Goal: Task Accomplishment & Management: Manage account settings

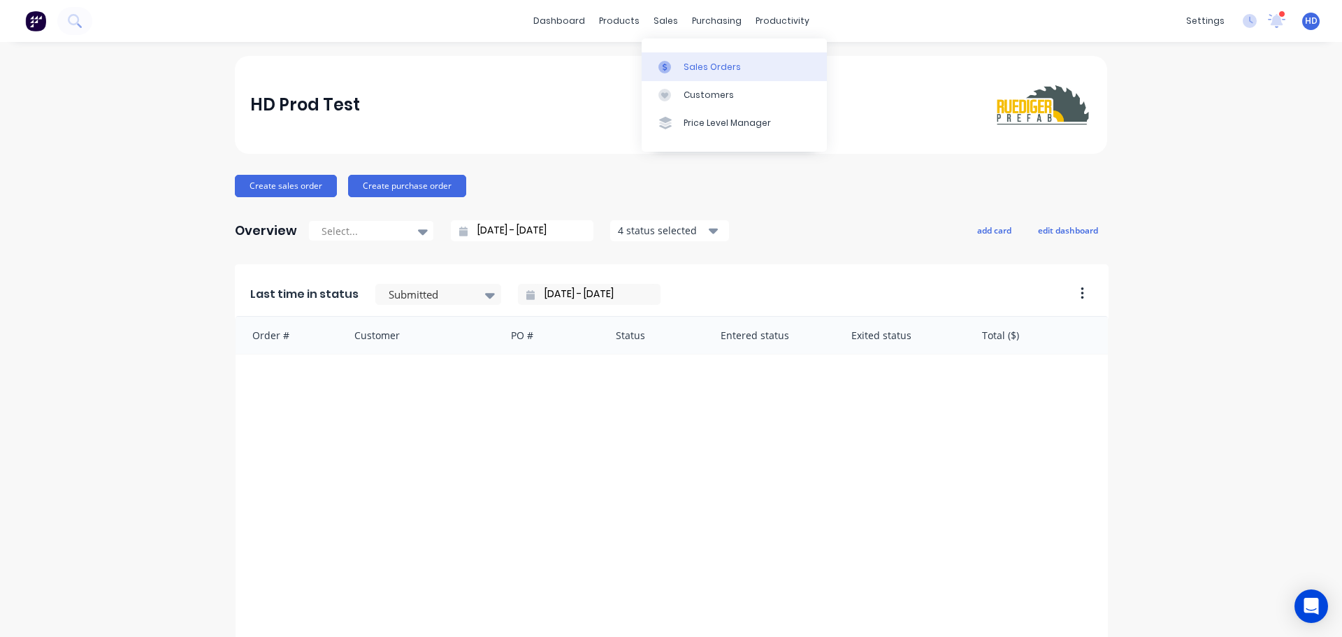
click at [712, 69] on div "Sales Orders" at bounding box center [712, 67] width 57 height 13
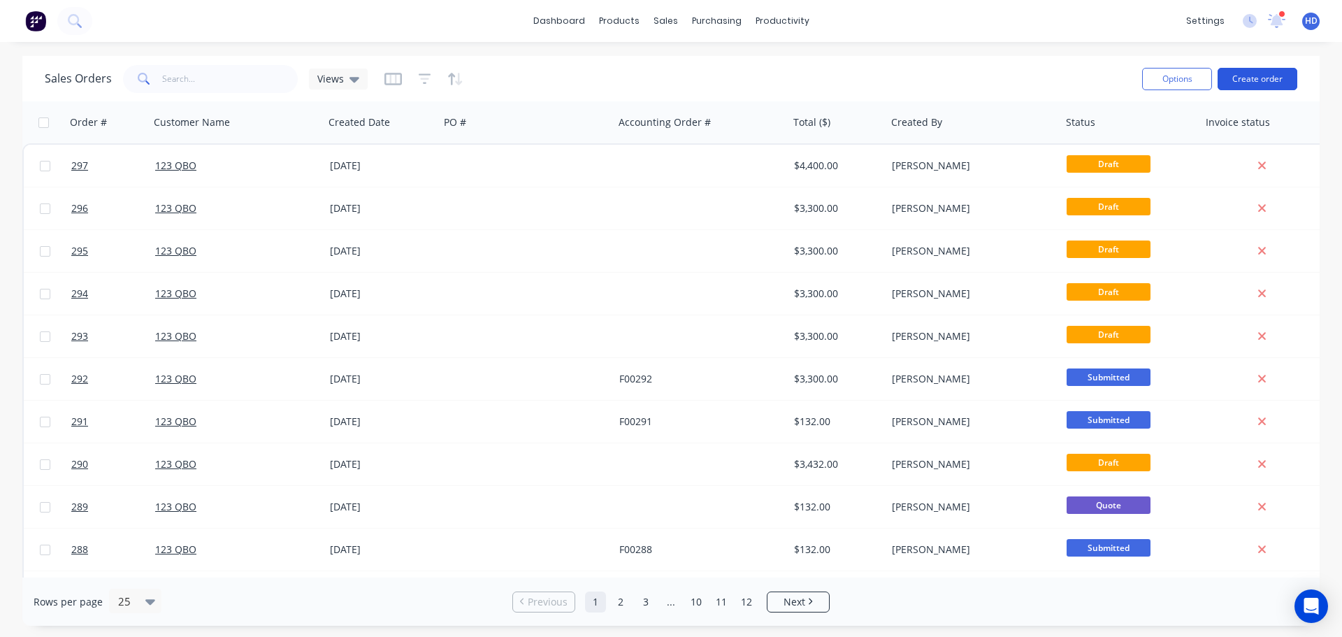
click at [1270, 80] on button "Create order" at bounding box center [1258, 79] width 80 height 22
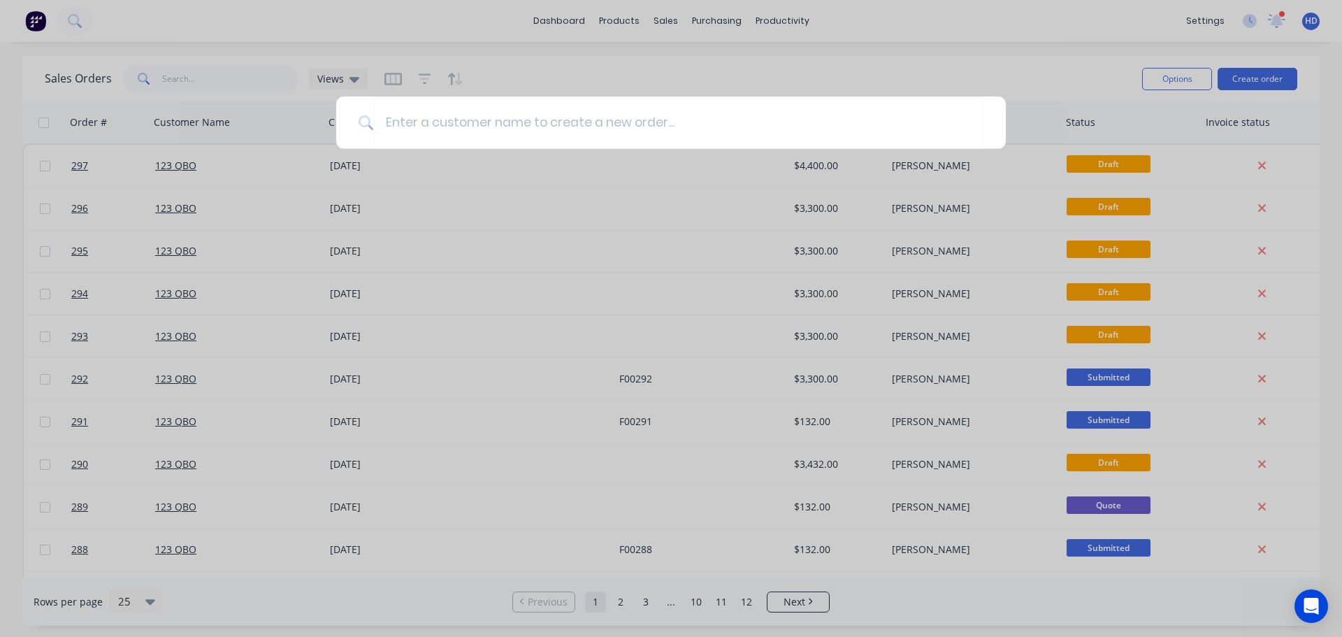
click at [874, 63] on div at bounding box center [671, 318] width 1342 height 637
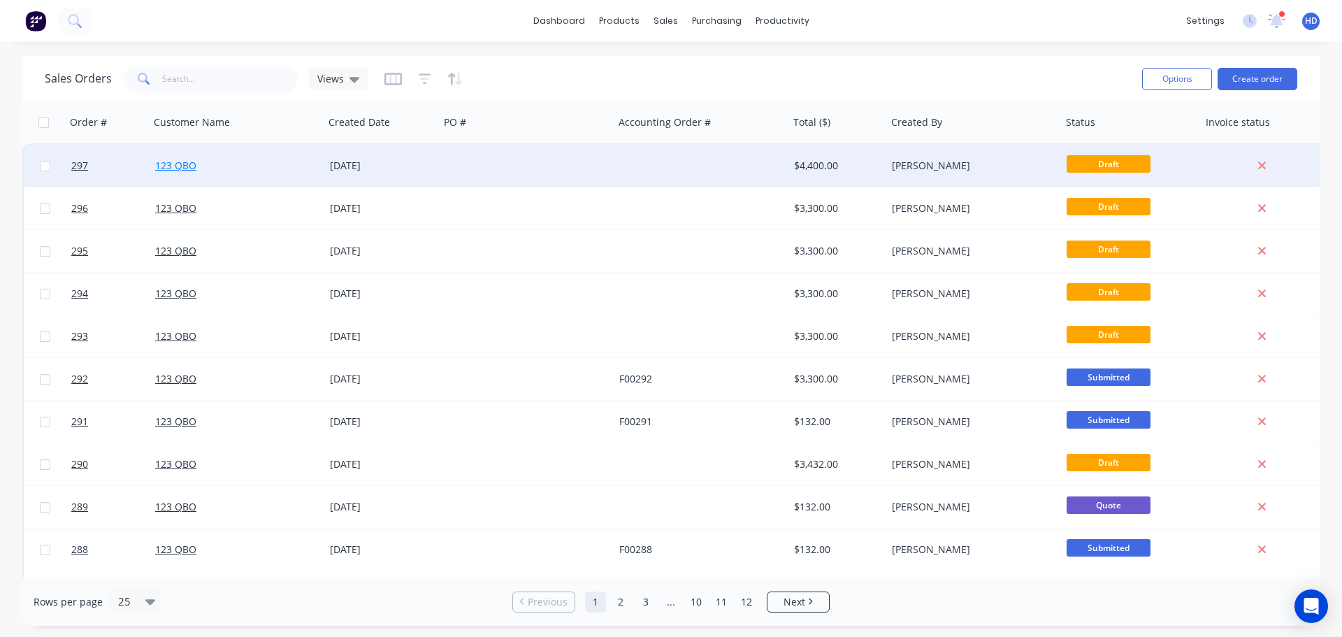
click at [187, 164] on link "123 QBO" at bounding box center [175, 165] width 41 height 13
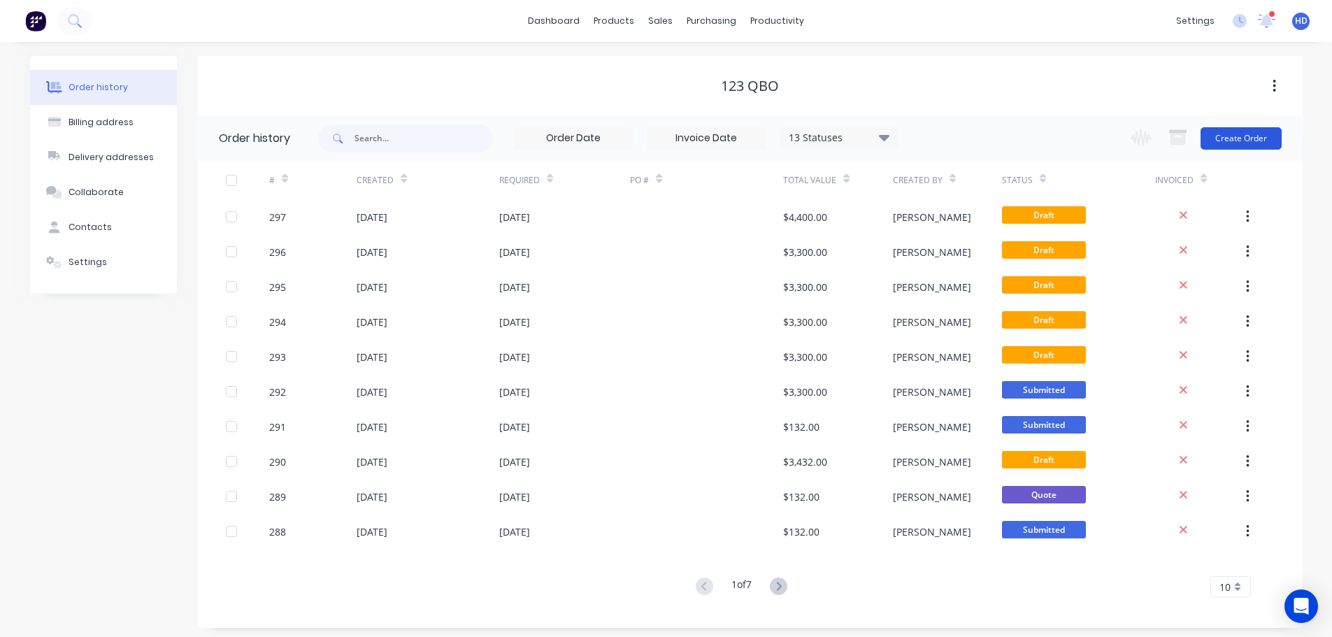
click at [1256, 139] on button "Create Order" at bounding box center [1240, 138] width 81 height 22
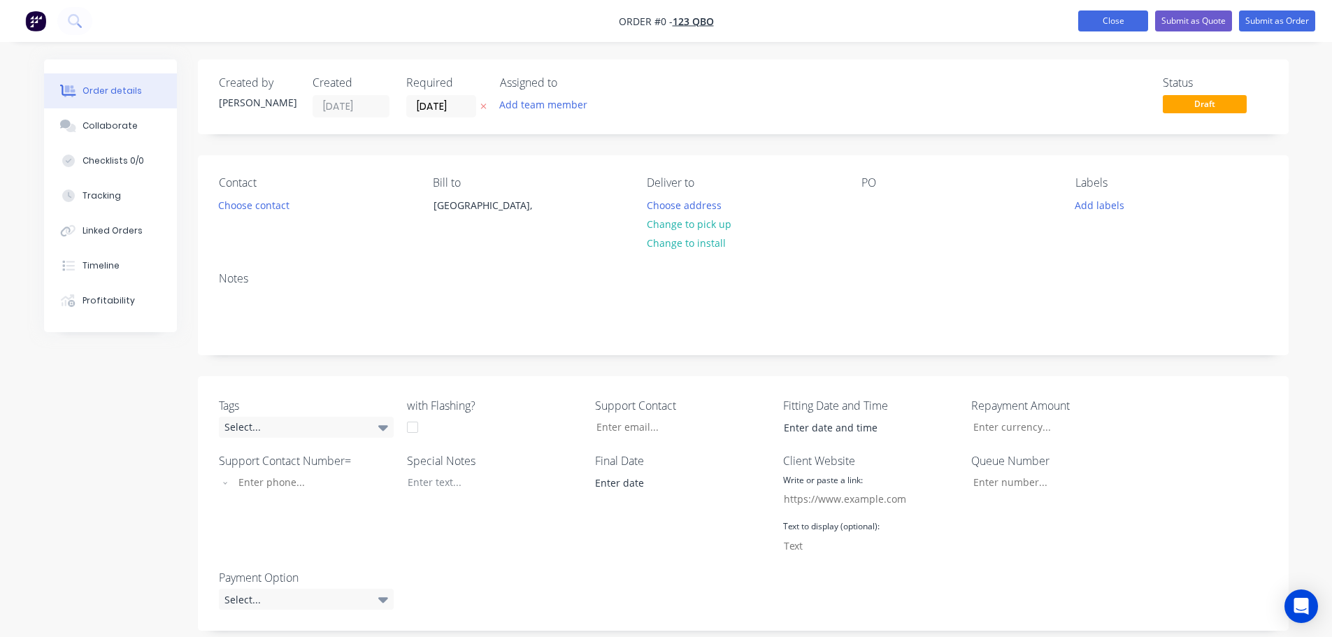
drag, startPoint x: 1121, startPoint y: 24, endPoint x: 1093, endPoint y: 27, distance: 28.2
click at [1121, 23] on button "Close" at bounding box center [1113, 20] width 70 height 21
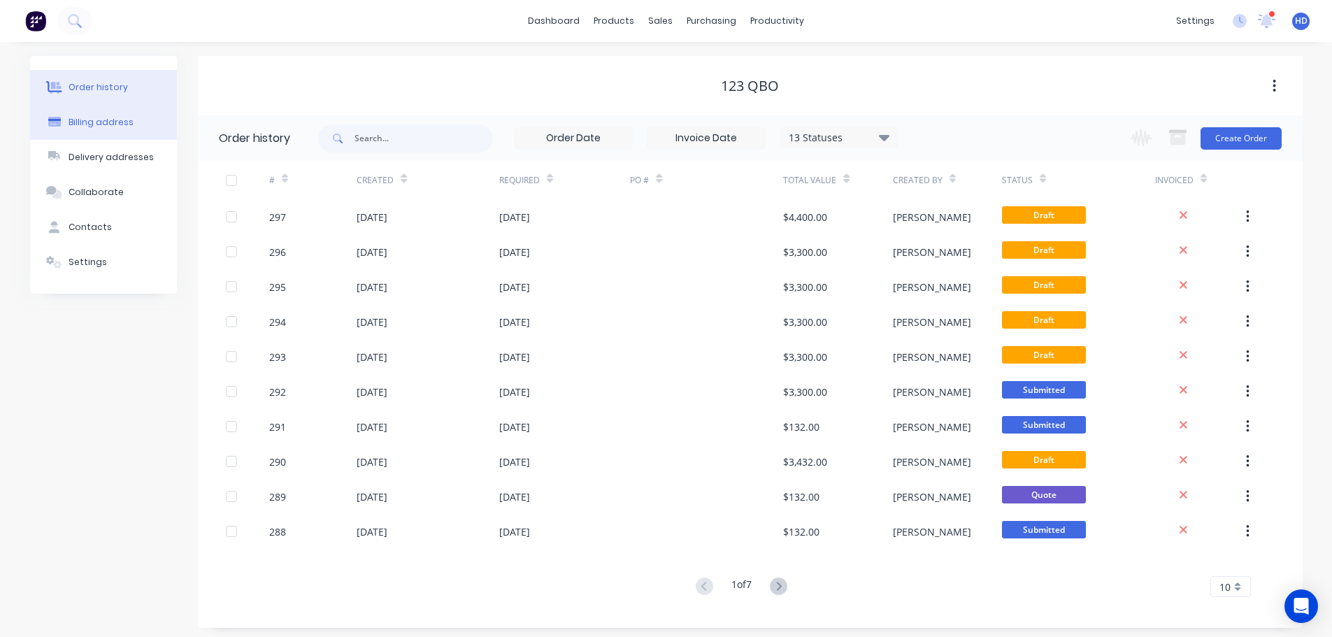
click at [124, 122] on div "Billing address" at bounding box center [101, 122] width 65 height 13
select select "AU"
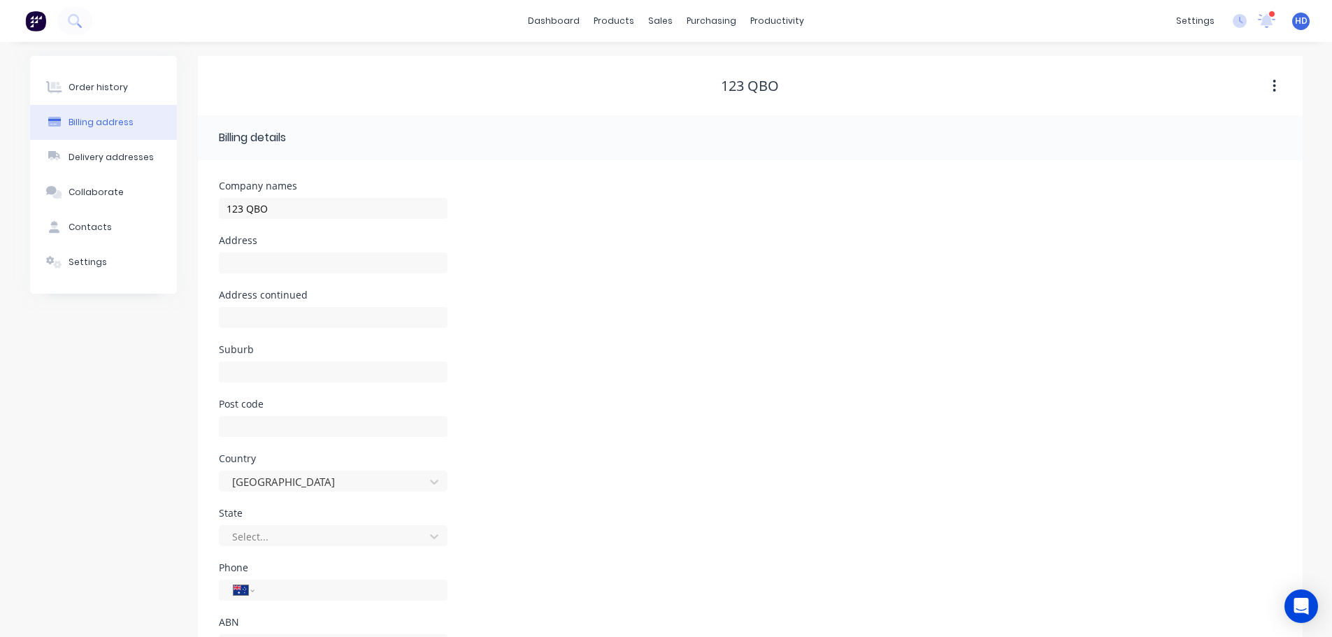
click at [140, 89] on button "Order history" at bounding box center [103, 87] width 147 height 35
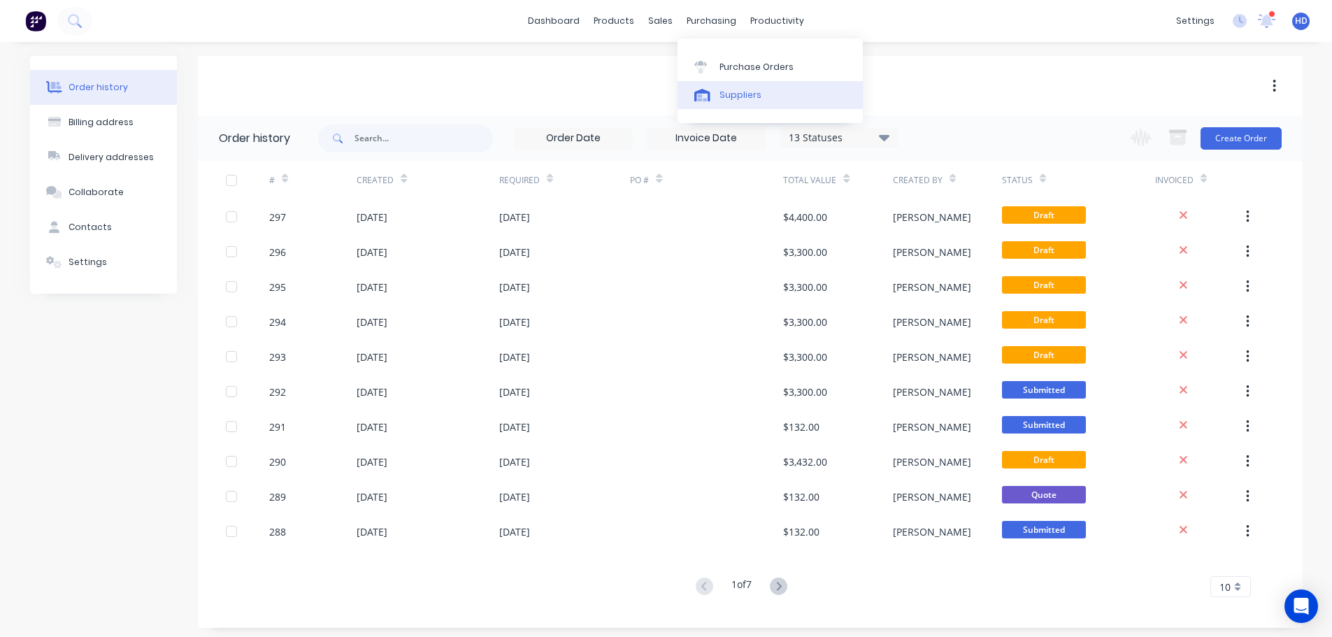
click at [756, 97] on div "Suppliers" at bounding box center [740, 95] width 42 height 13
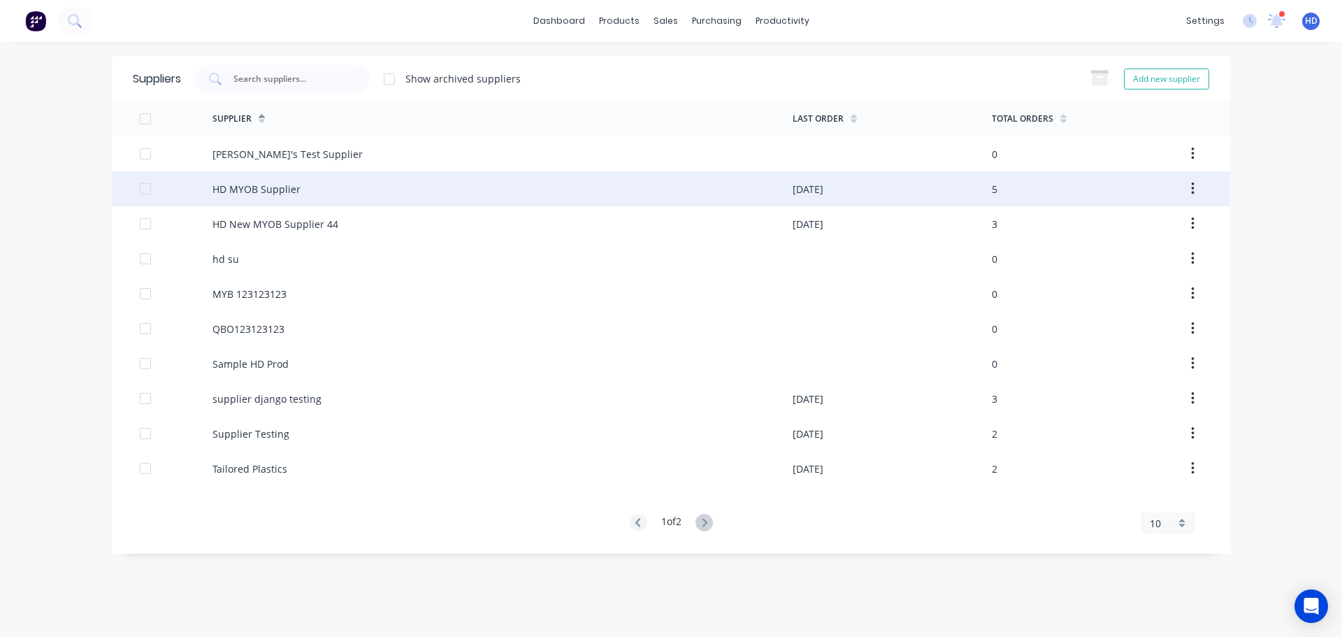
click at [287, 185] on div "HD MYOB Supplier" at bounding box center [257, 189] width 88 height 15
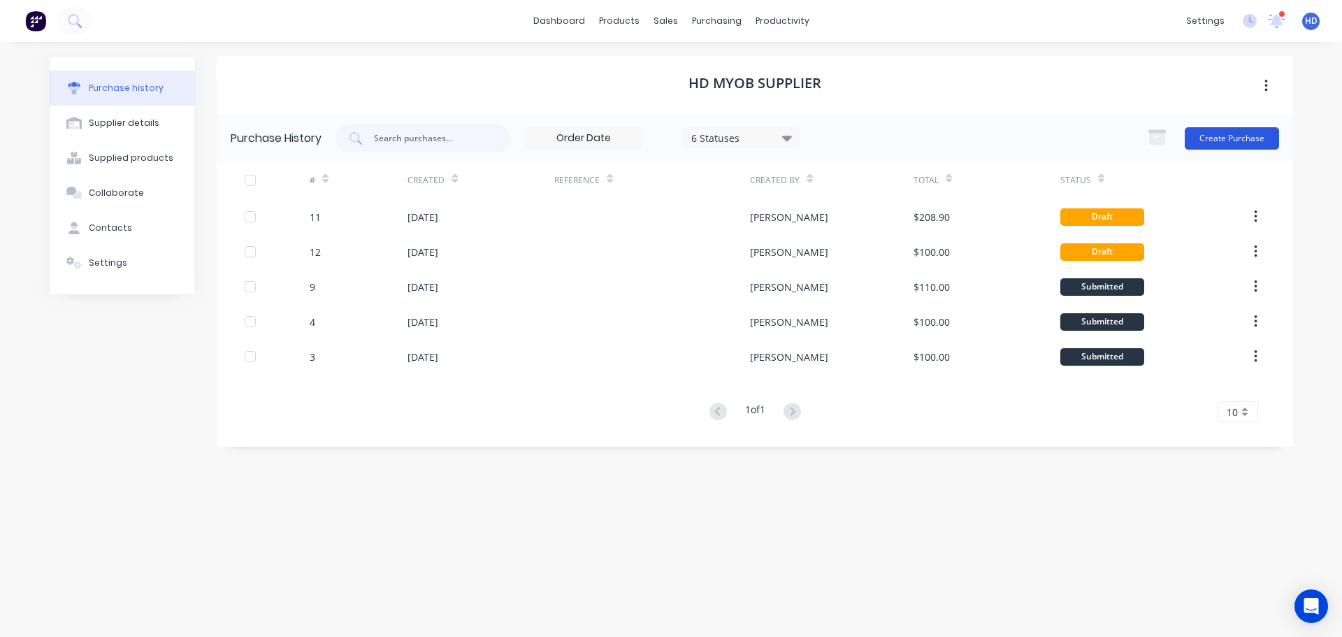
click at [1248, 137] on button "Create Purchase" at bounding box center [1232, 138] width 94 height 22
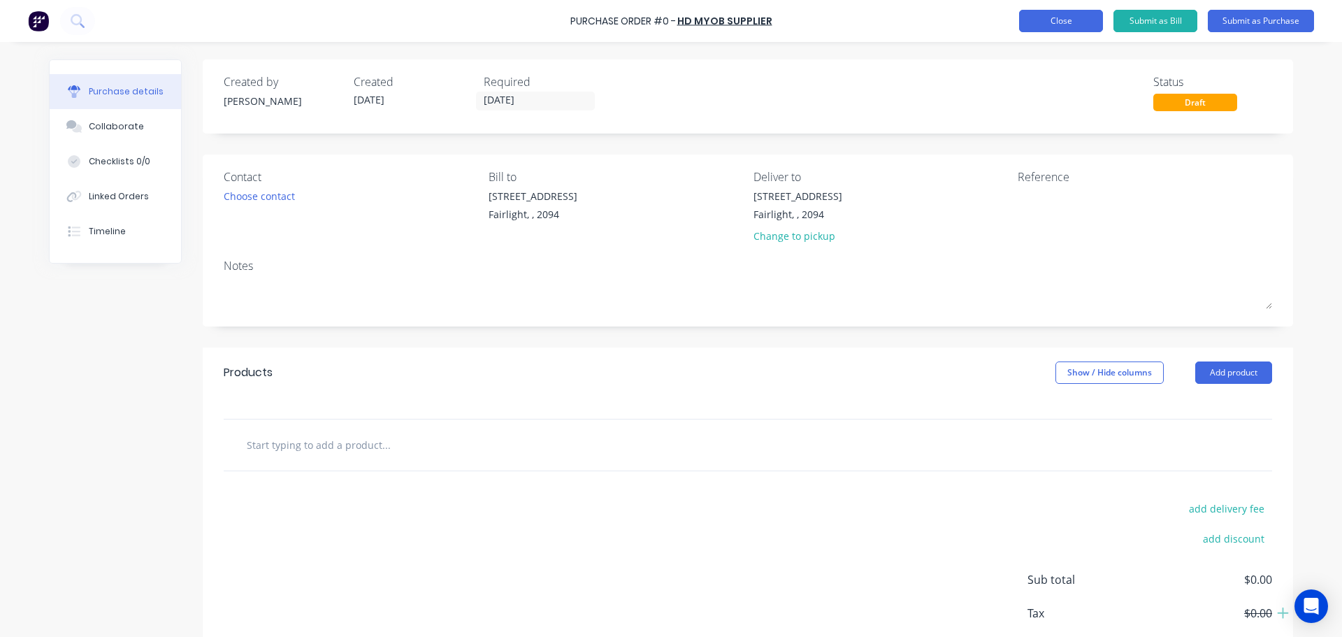
click at [1071, 25] on button "Close" at bounding box center [1061, 21] width 84 height 22
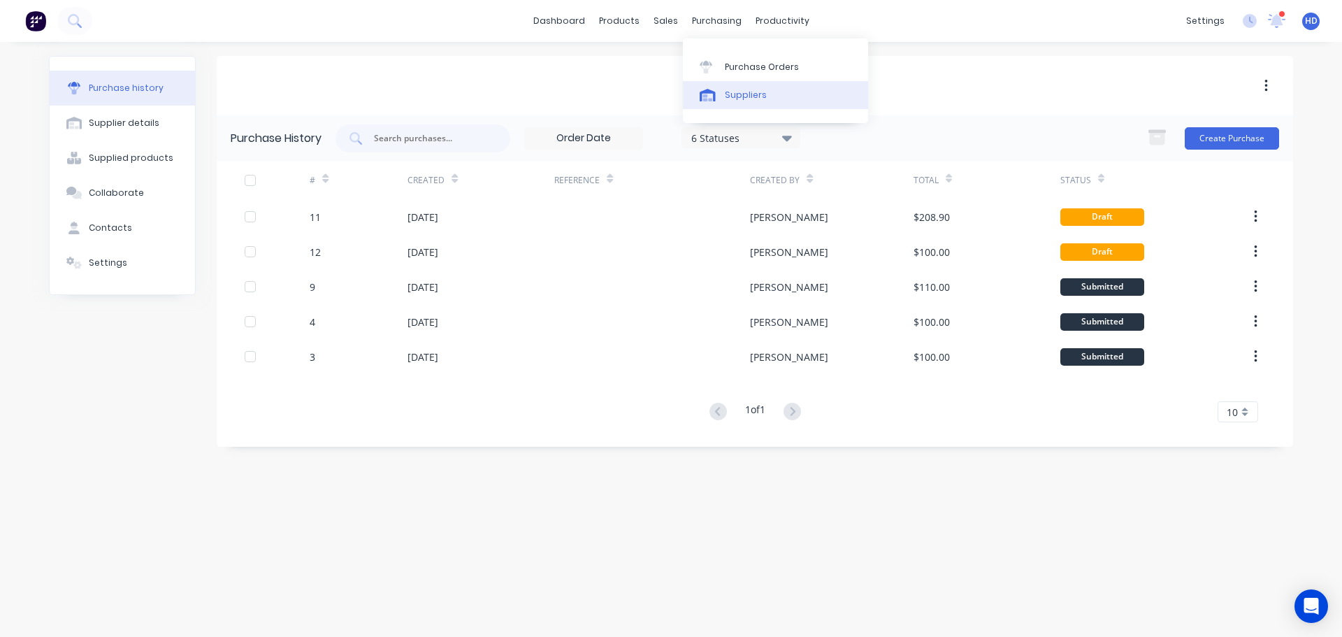
click at [750, 97] on div "Suppliers" at bounding box center [746, 95] width 42 height 13
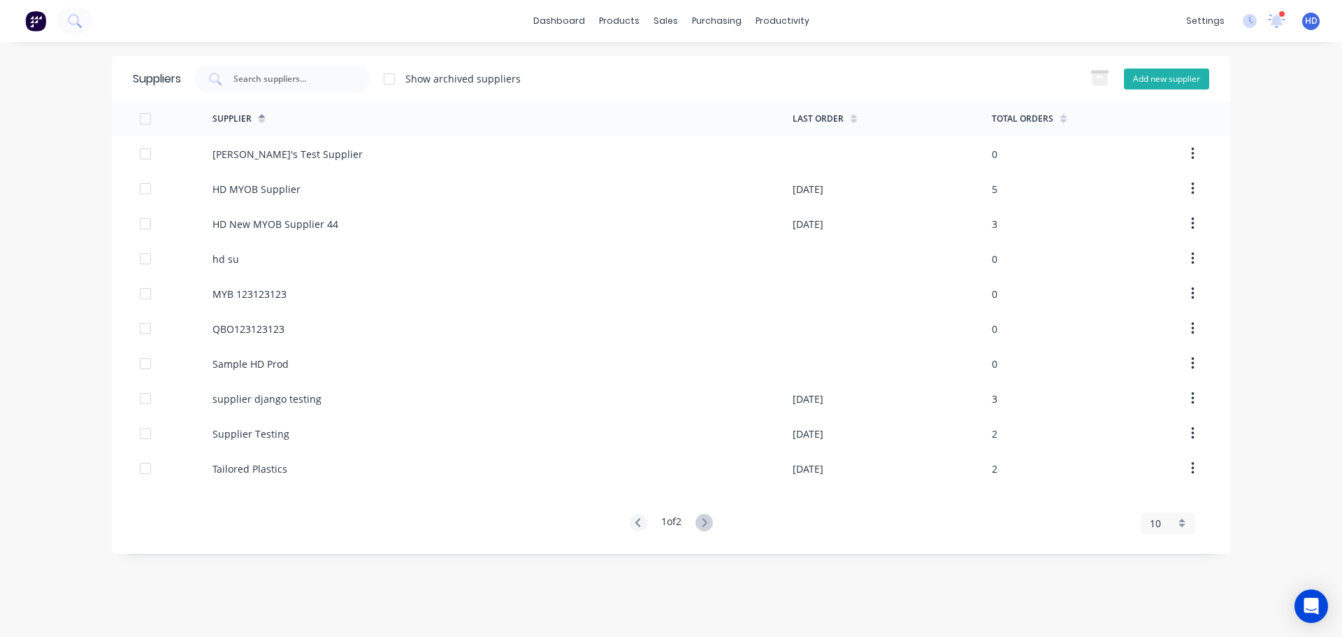
click at [1155, 87] on button "Add new supplier" at bounding box center [1166, 79] width 85 height 21
select select "AU"
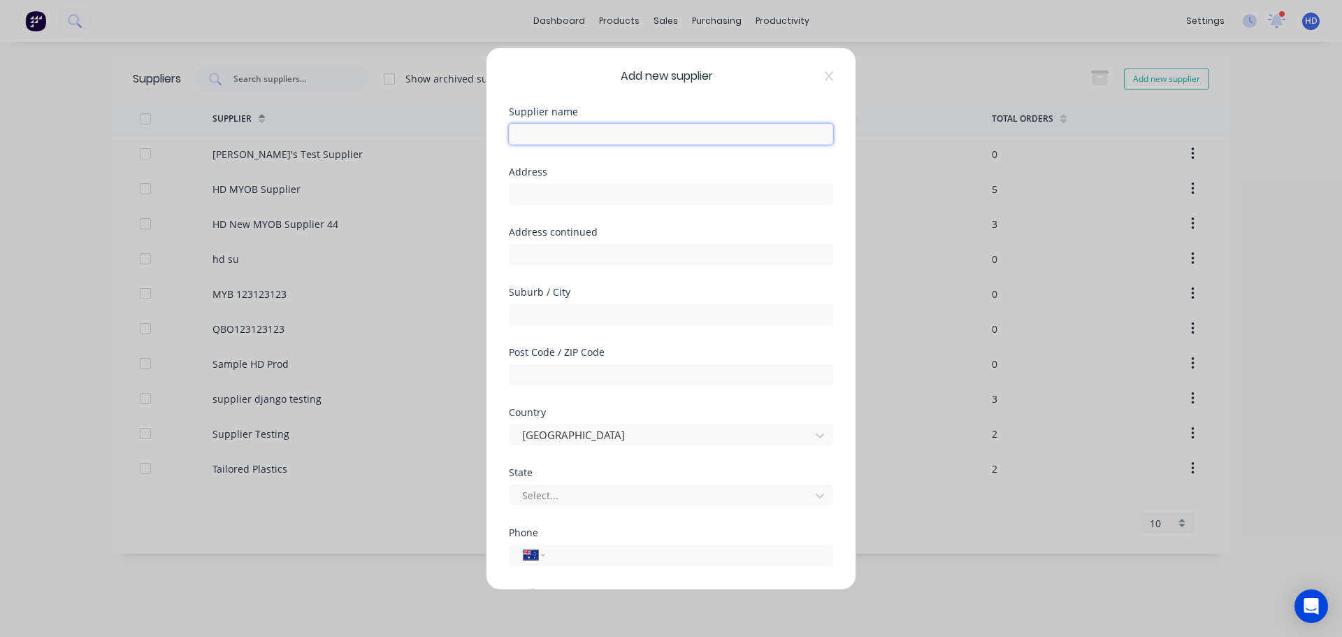
click at [631, 143] on input "text" at bounding box center [671, 133] width 324 height 21
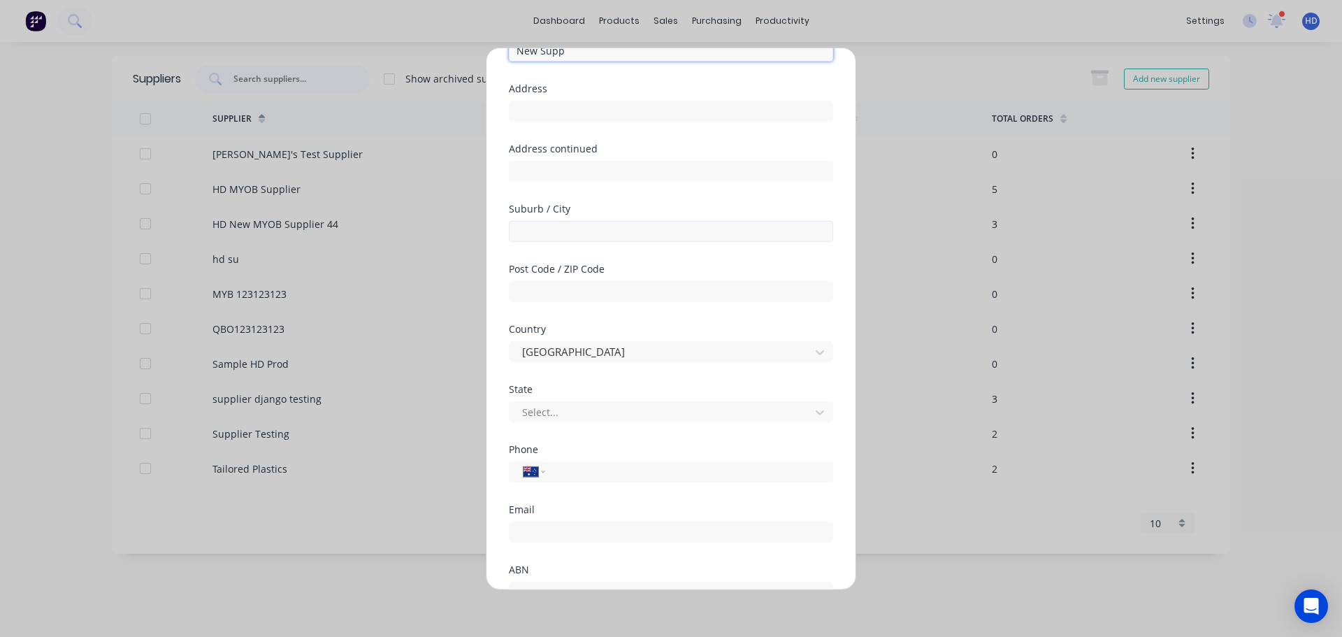
scroll to position [201, 0]
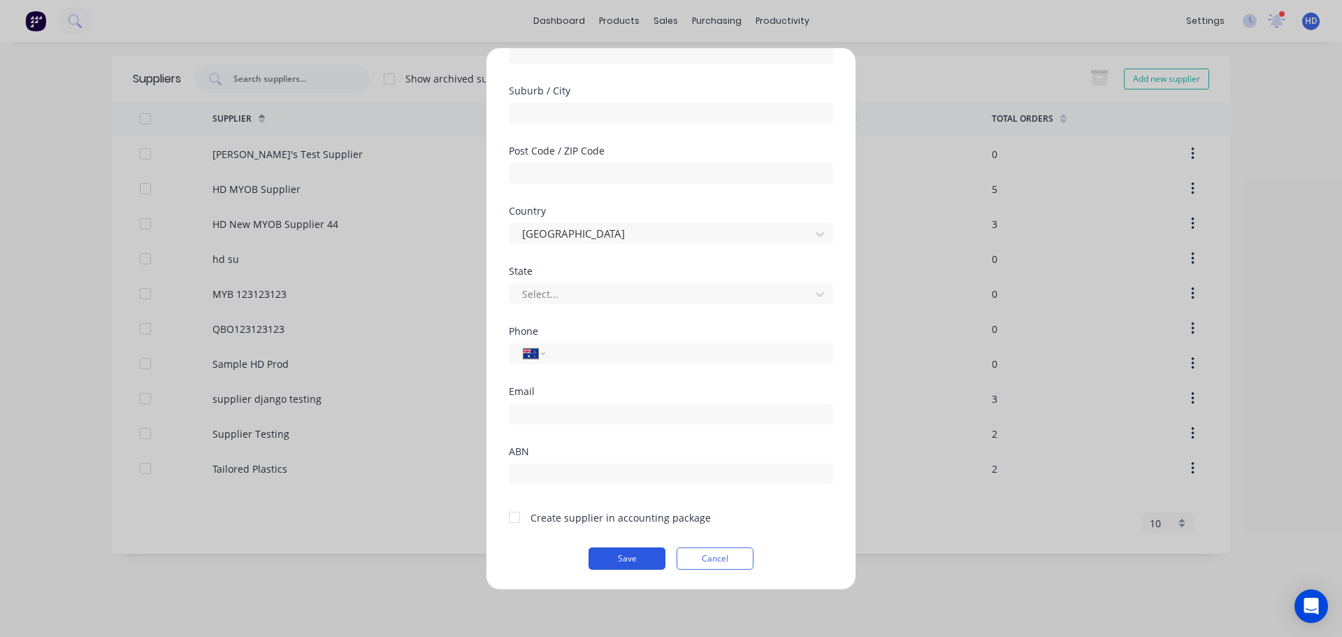
type input "New Supp"
click at [626, 558] on button "Save" at bounding box center [627, 558] width 77 height 22
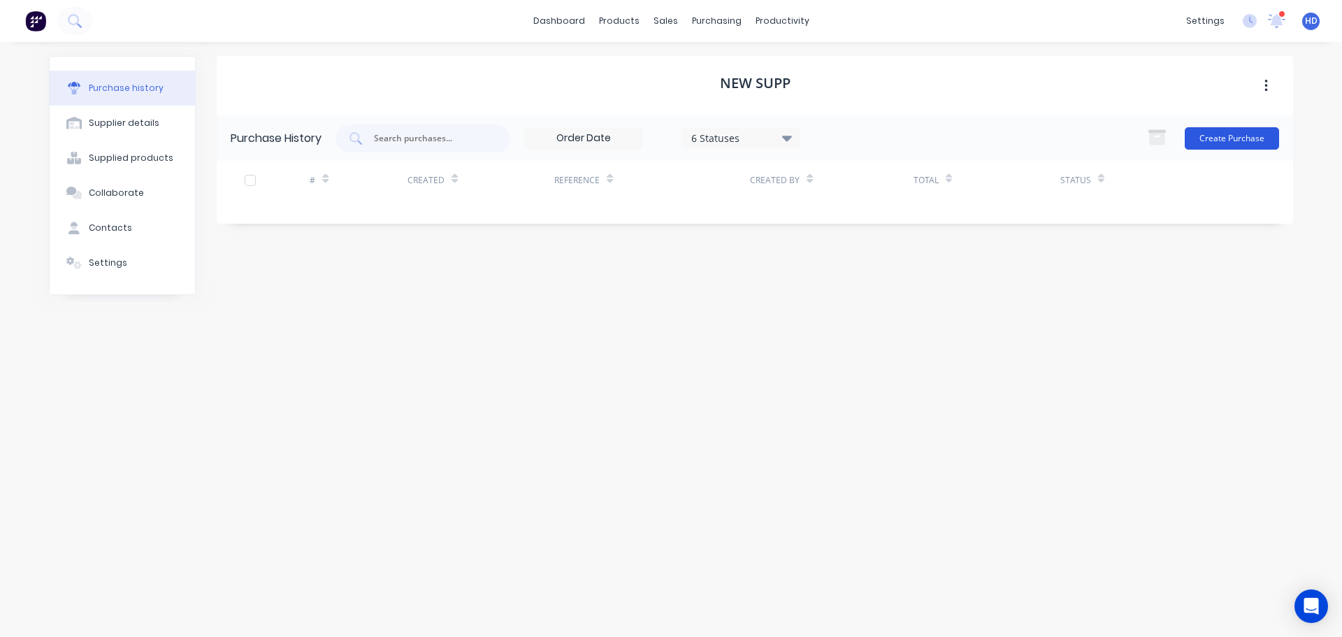
click at [1235, 133] on button "Create Purchase" at bounding box center [1232, 138] width 94 height 22
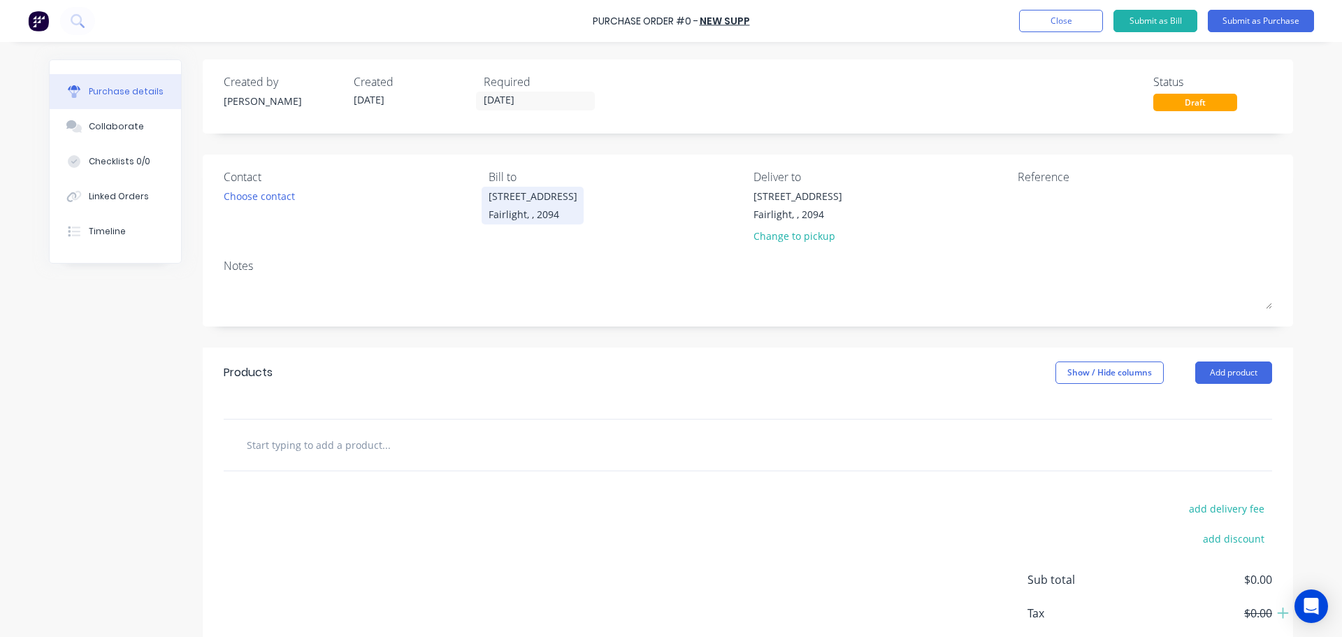
click at [517, 210] on div "Fairlight, , 2094" at bounding box center [533, 214] width 89 height 15
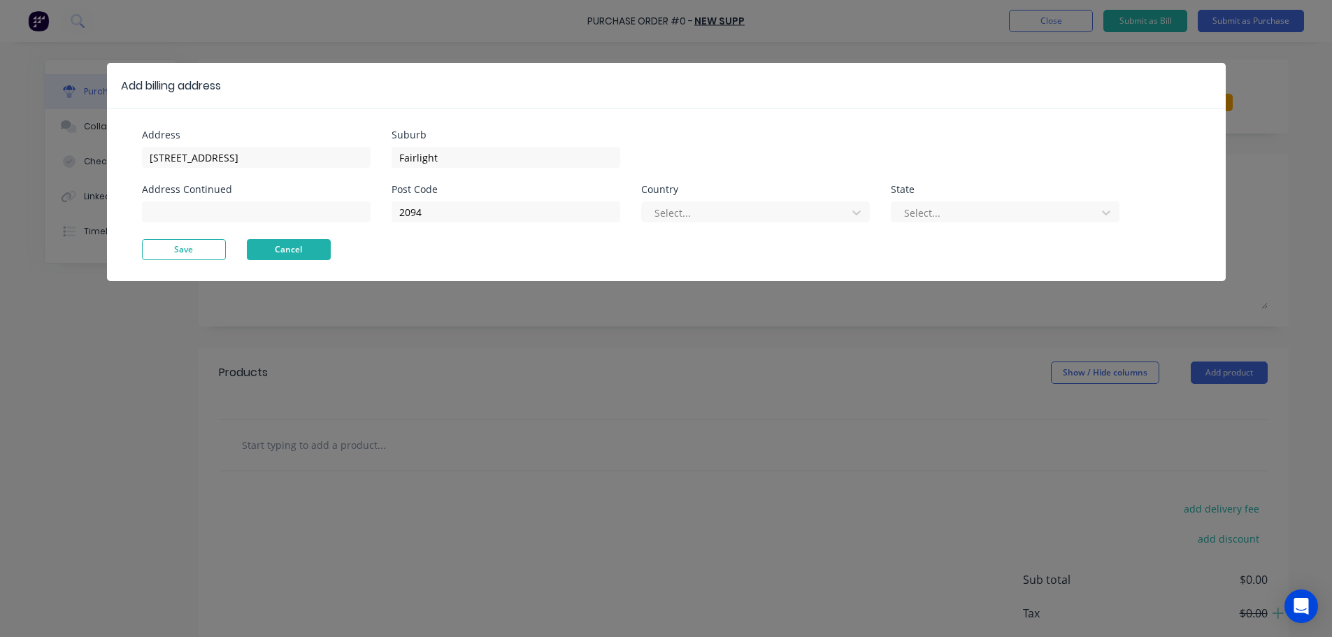
click at [320, 253] on button "Cancel" at bounding box center [289, 249] width 84 height 21
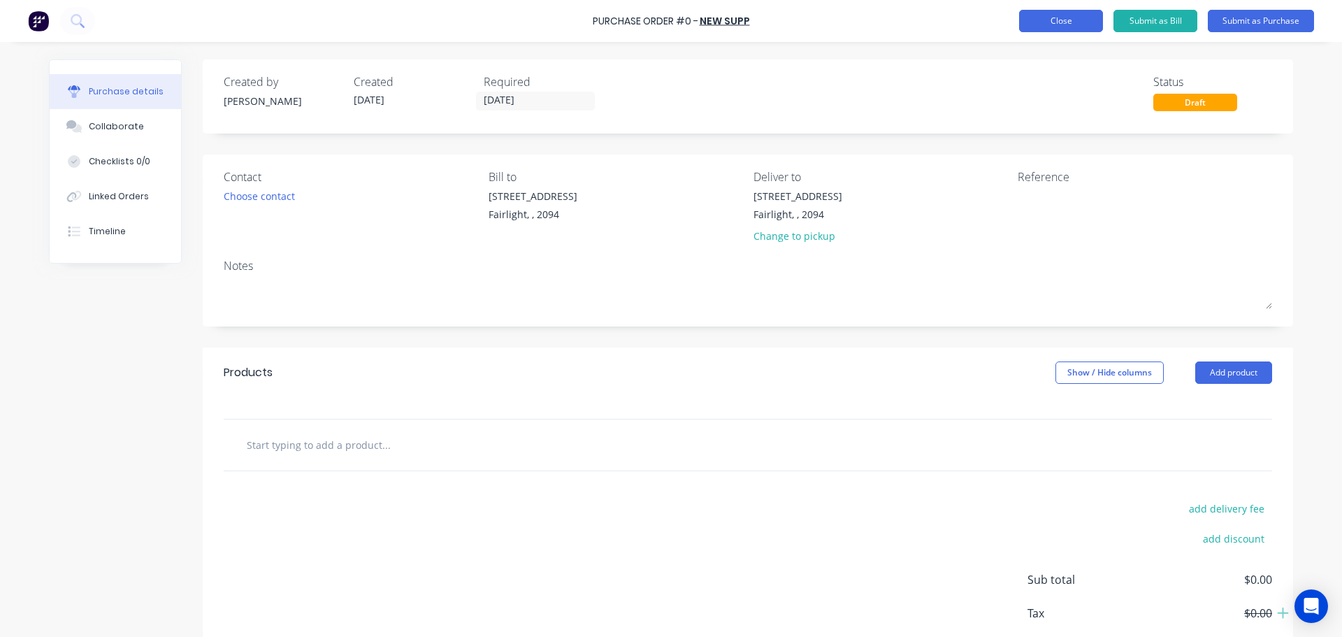
click at [1056, 24] on button "Close" at bounding box center [1061, 21] width 84 height 22
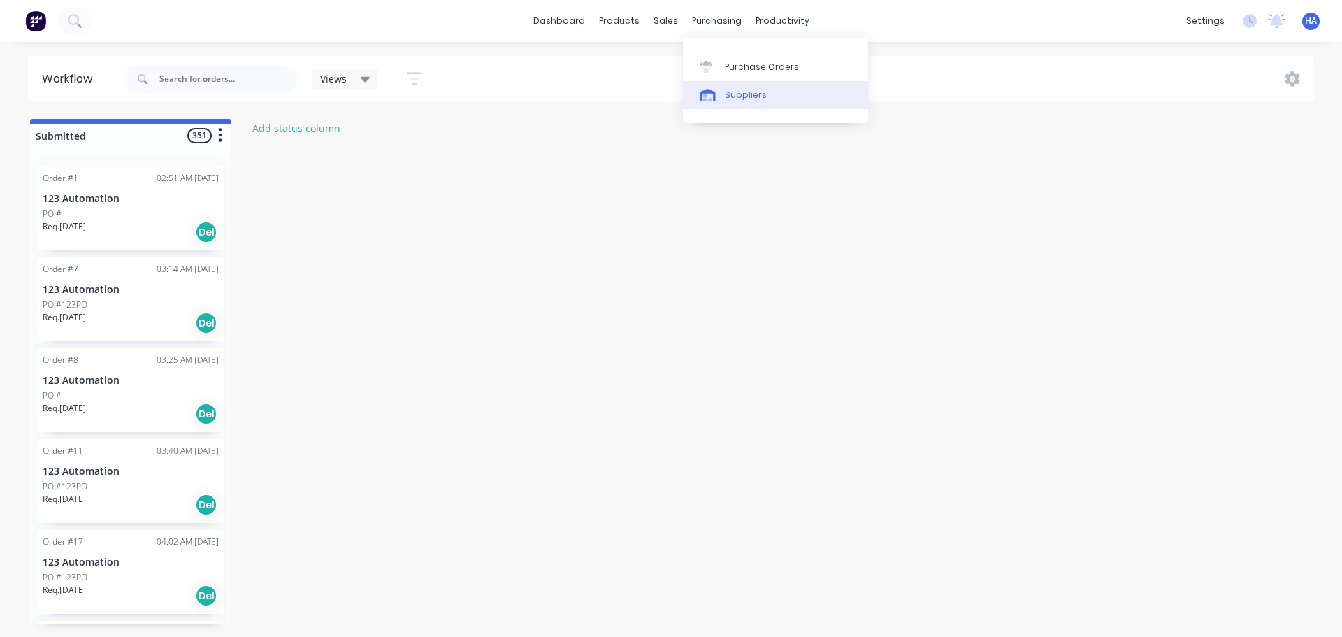
click at [747, 102] on link "Suppliers" at bounding box center [775, 95] width 185 height 28
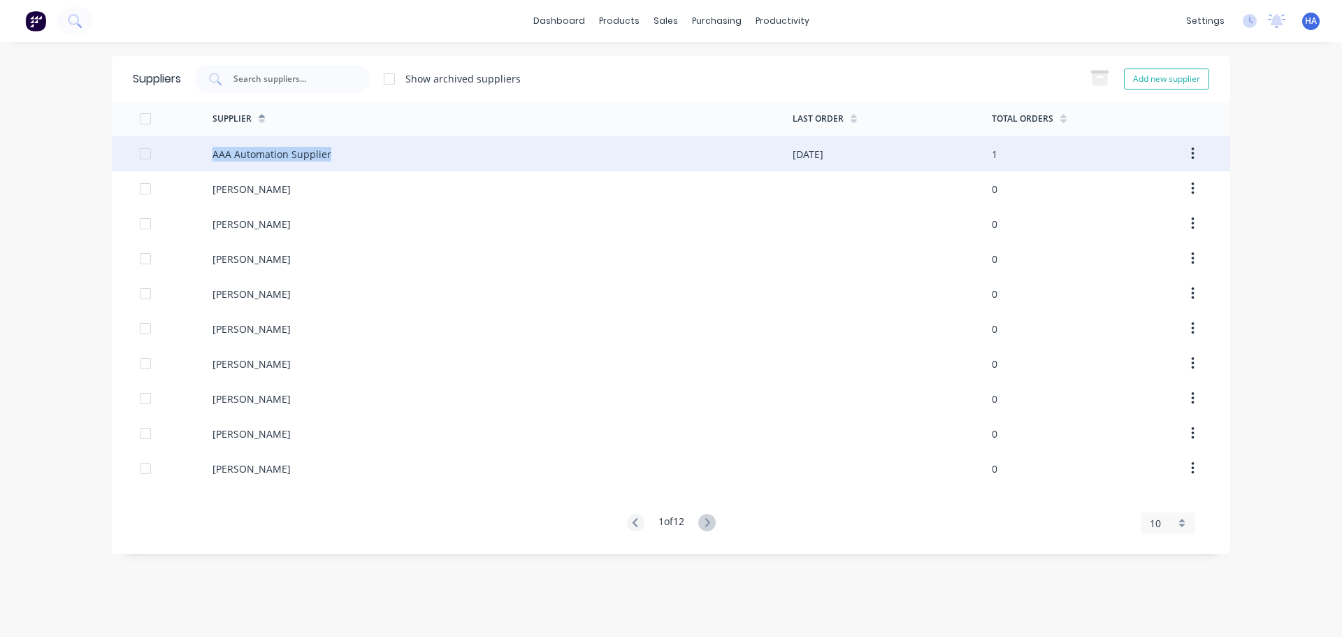
drag, startPoint x: 335, startPoint y: 154, endPoint x: 209, endPoint y: 157, distance: 125.8
click at [209, 157] on div "AAA Automation Supplier 09/09/25 1" at bounding box center [671, 153] width 1118 height 35
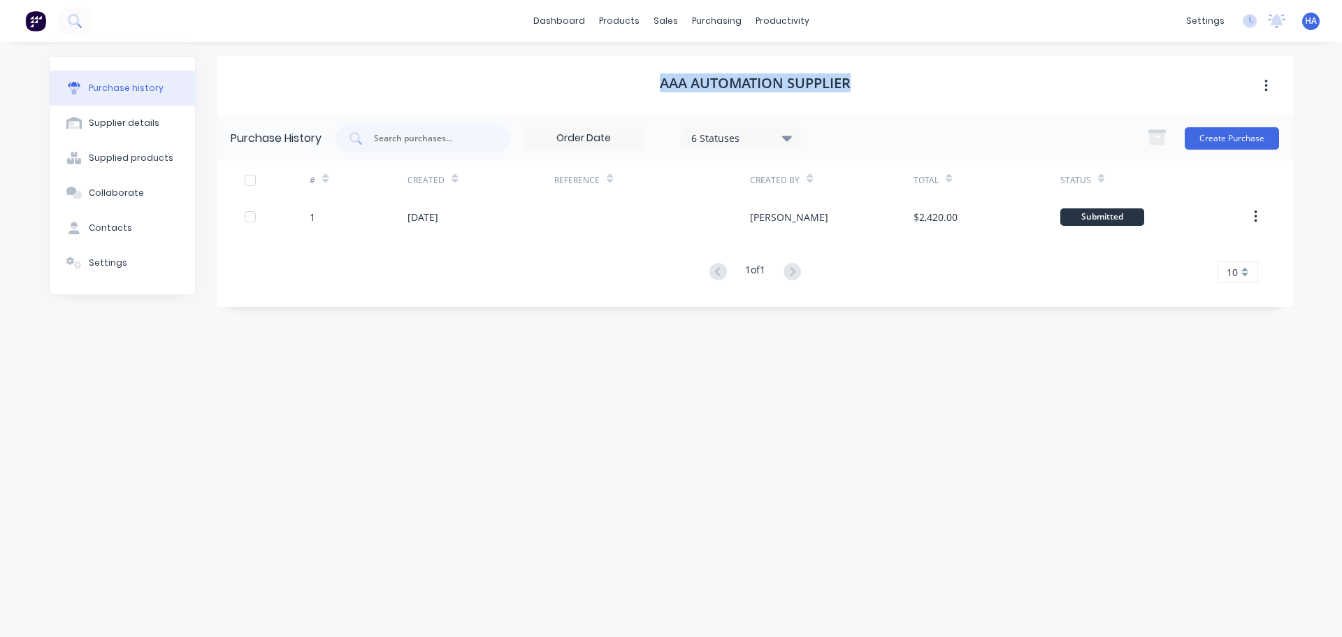
drag, startPoint x: 856, startPoint y: 85, endPoint x: 615, endPoint y: 82, distance: 241.2
click at [615, 82] on div "AAA Automation Supplier" at bounding box center [755, 85] width 1077 height 59
copy h1 "AAA Automation Supplier"
click at [721, 22] on div "purchasing" at bounding box center [717, 20] width 64 height 21
